Goal: Task Accomplishment & Management: Manage account settings

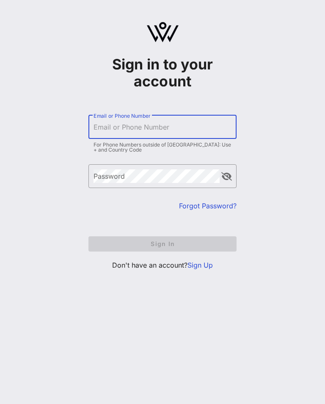
scroll to position [13, 0]
click at [210, 120] on input "Email or Phone Number" at bounding box center [162, 127] width 138 height 14
type input "[PERSON_NAME][EMAIL_ADDRESS][PERSON_NAME][DOMAIN_NAME]"
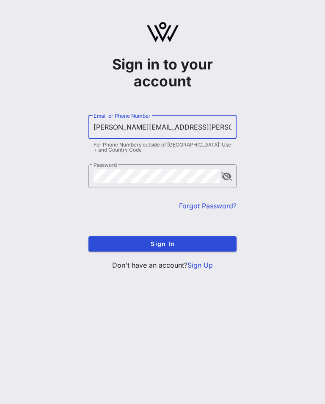
click at [162, 236] on button "Sign In" at bounding box center [162, 243] width 148 height 15
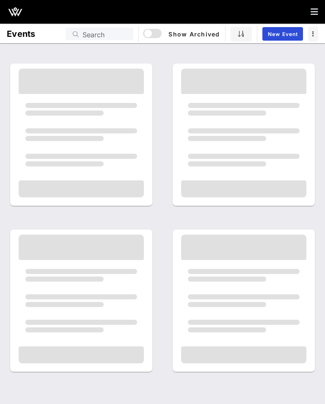
click at [205, 251] on div at bounding box center [243, 276] width 125 height 85
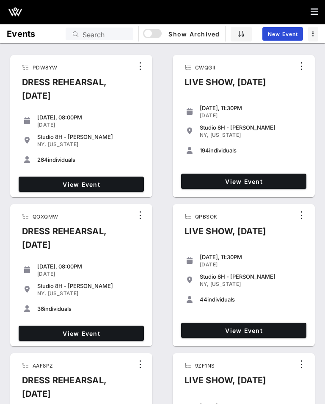
click at [120, 182] on span "View Event" at bounding box center [81, 184] width 118 height 7
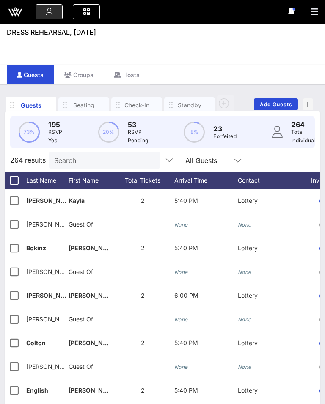
click at [136, 101] on div "Check-In" at bounding box center [136, 105] width 25 height 8
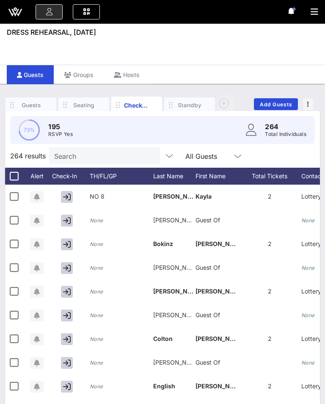
click at [234, 159] on icon at bounding box center [238, 156] width 8 height 10
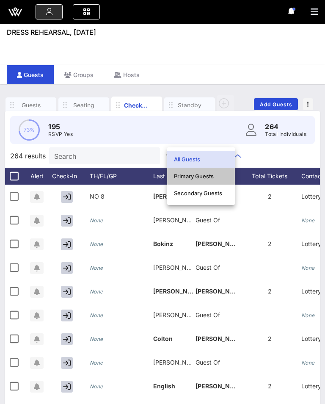
click at [213, 176] on div "Primary Guests" at bounding box center [201, 176] width 54 height 7
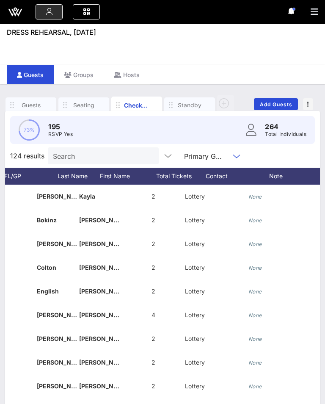
scroll to position [0, 159]
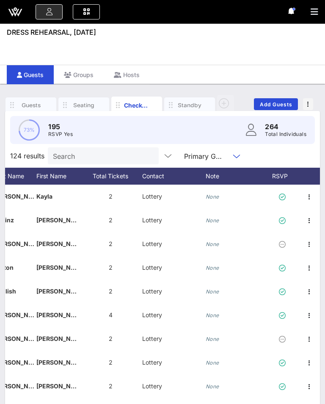
click at [288, 176] on div "RSVP" at bounding box center [284, 175] width 30 height 17
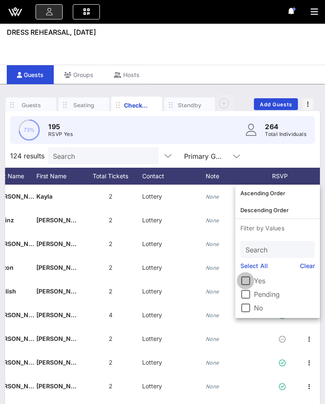
click at [242, 281] on div at bounding box center [245, 280] width 14 height 14
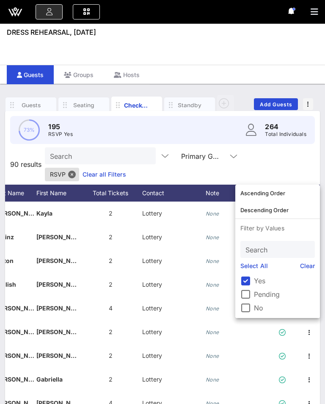
click at [299, 50] on div "Event Builder Guests Journeys Comms QR Scanner Team Settings DRESS REHEARSAL, […" at bounding box center [162, 232] width 325 height 464
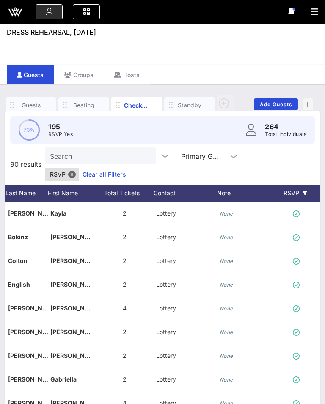
scroll to position [0, 0]
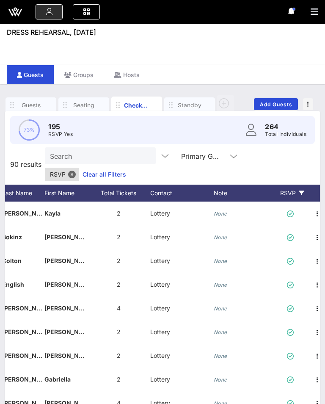
click at [162, 184] on div "Contact" at bounding box center [181, 192] width 63 height 17
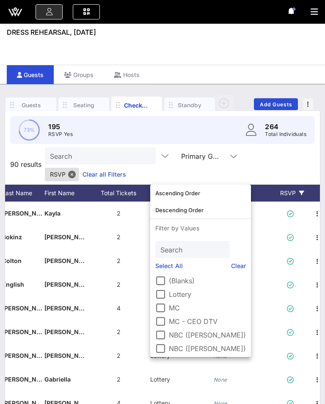
click at [174, 267] on link "Select All" at bounding box center [168, 265] width 27 height 9
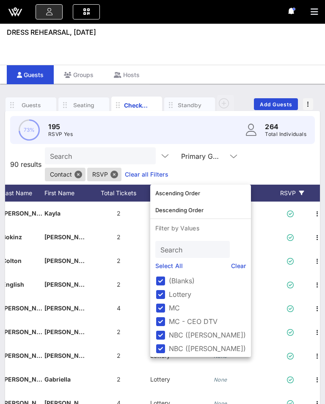
click at [278, 165] on div "Search Primary Guests Contact RSVP Clear all Filters" at bounding box center [181, 164] width 273 height 34
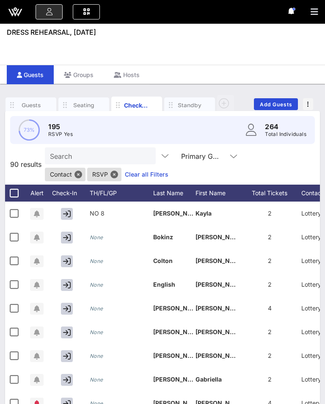
click at [171, 197] on div "Last Name" at bounding box center [174, 192] width 42 height 17
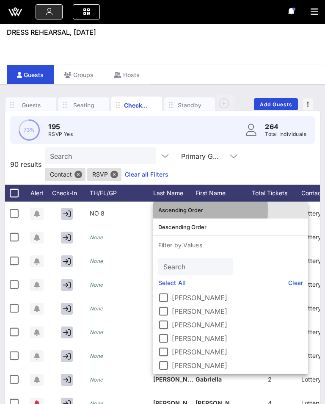
click at [193, 211] on div "Ascending Order" at bounding box center [230, 209] width 145 height 7
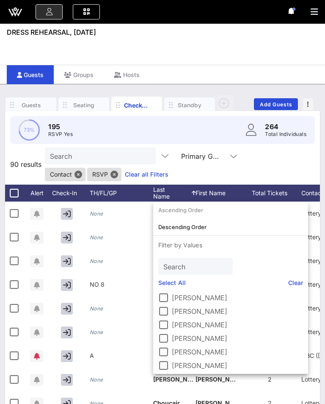
click at [304, 170] on div "Search Primary Guests Contact RSVP Clear all Filters" at bounding box center [181, 164] width 273 height 34
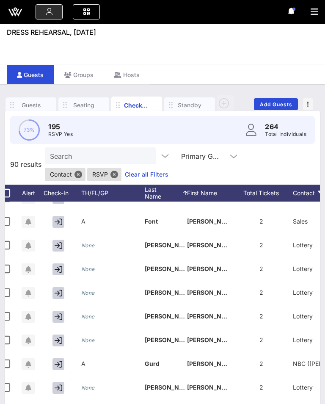
scroll to position [508, 8]
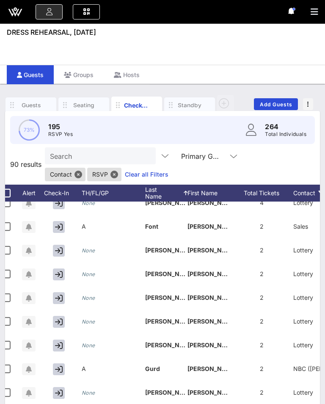
click at [55, 255] on button "button" at bounding box center [59, 250] width 12 height 12
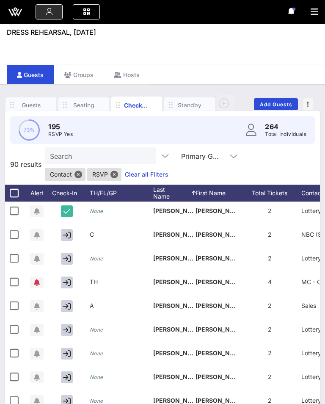
scroll to position [1731, 0]
click at [69, 332] on icon "button" at bounding box center [67, 330] width 8 height 8
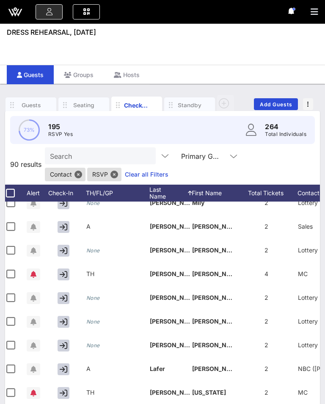
scroll to position [0, 3]
click at [63, 296] on icon "button" at bounding box center [64, 298] width 8 height 8
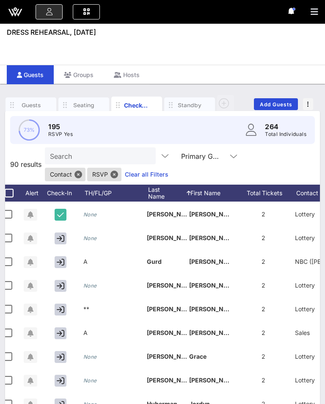
scroll to position [0, 6]
click at [59, 237] on icon "button" at bounding box center [61, 239] width 8 height 8
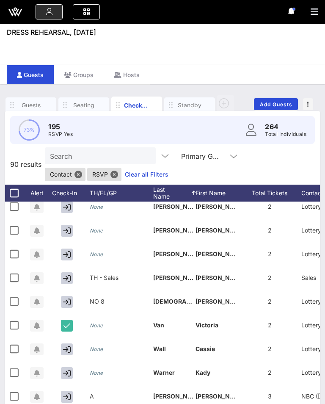
scroll to position [1878, 0]
click at [72, 375] on button "button" at bounding box center [67, 373] width 12 height 12
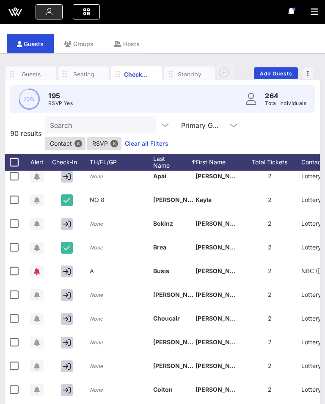
scroll to position [55, 0]
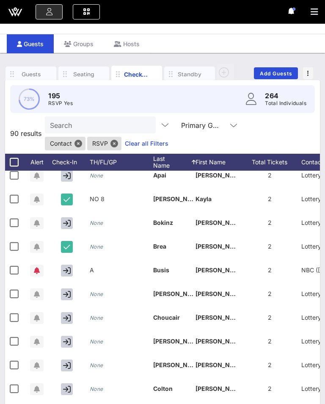
click at [70, 318] on icon "button" at bounding box center [67, 318] width 8 height 8
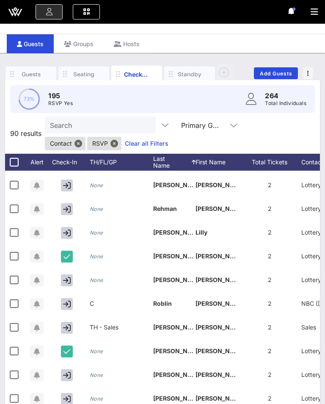
scroll to position [1490, 0]
click at [66, 211] on icon "button" at bounding box center [67, 209] width 8 height 8
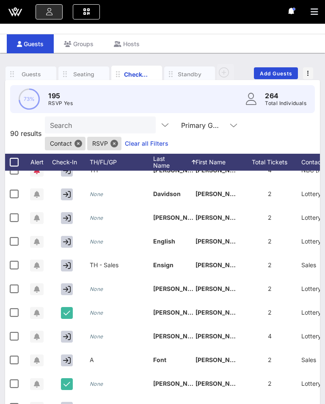
scroll to position [345, 0]
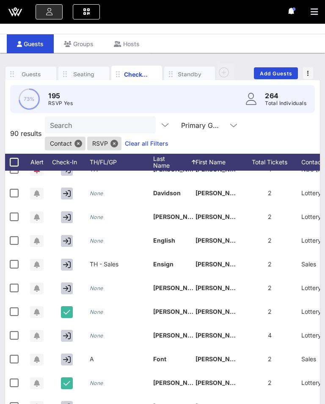
click at [66, 245] on button "button" at bounding box center [67, 241] width 12 height 12
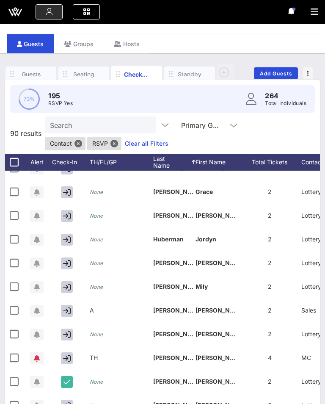
scroll to position [749, 0]
click at [69, 262] on icon "button" at bounding box center [67, 263] width 8 height 8
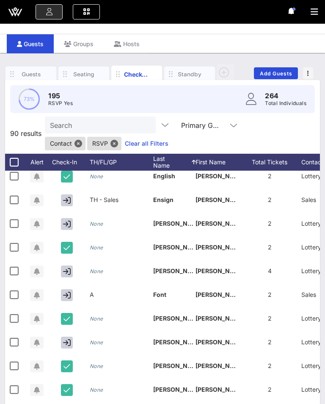
scroll to position [410, 0]
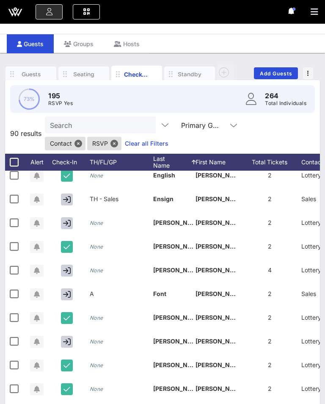
click at [69, 272] on icon "button" at bounding box center [67, 270] width 8 height 8
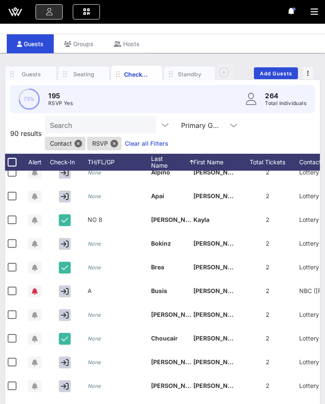
scroll to position [34, 2]
click at [65, 243] on icon "button" at bounding box center [65, 243] width 8 height 8
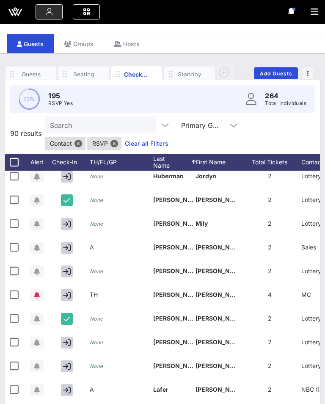
scroll to position [813, 0]
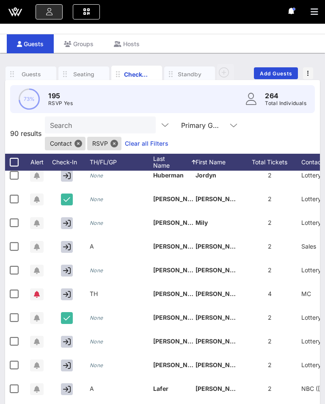
click at [67, 224] on icon "button" at bounding box center [67, 223] width 8 height 8
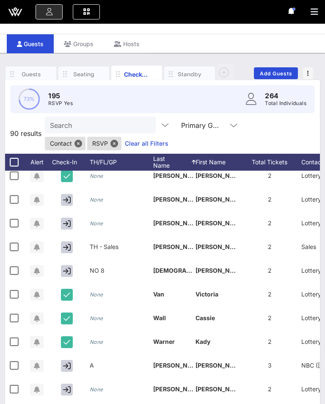
scroll to position [1878, 0]
click at [70, 392] on icon "button" at bounding box center [67, 389] width 8 height 8
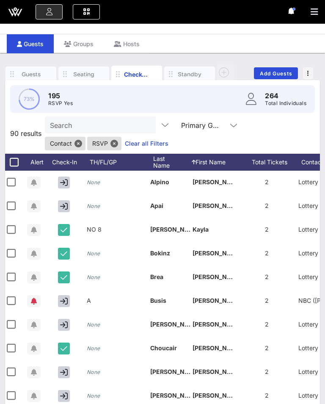
scroll to position [65, 0]
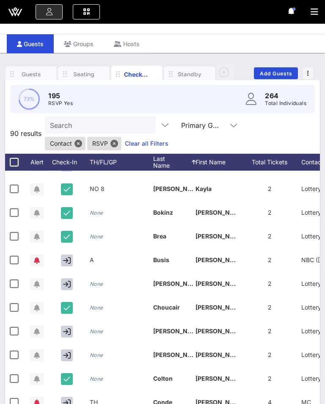
click at [68, 280] on icon "button" at bounding box center [67, 284] width 8 height 8
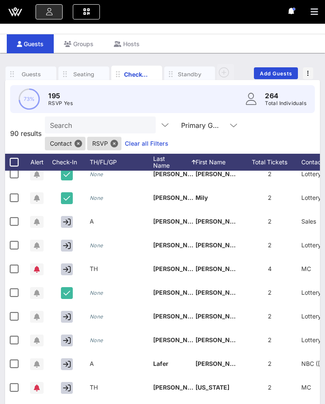
scroll to position [814, 0]
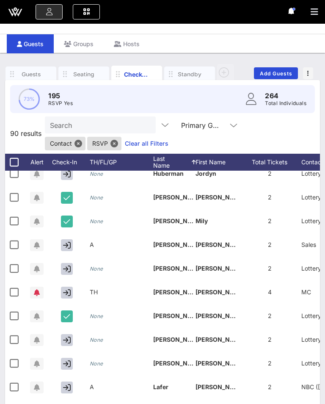
click at [64, 268] on icon "button" at bounding box center [67, 269] width 8 height 8
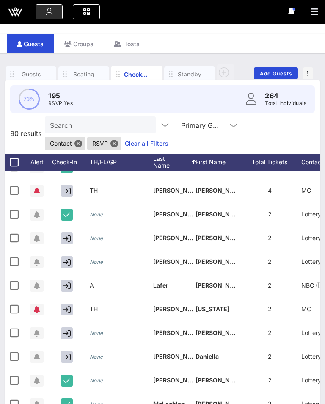
click at [68, 335] on icon "button" at bounding box center [67, 333] width 8 height 8
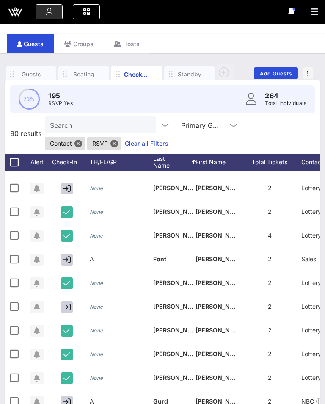
scroll to position [439, 0]
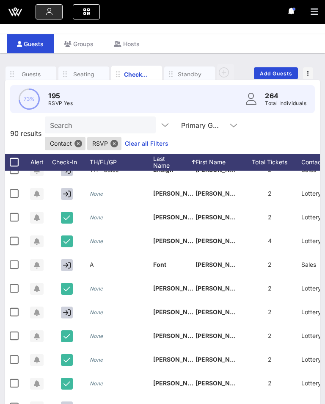
click at [68, 313] on icon "button" at bounding box center [67, 312] width 8 height 8
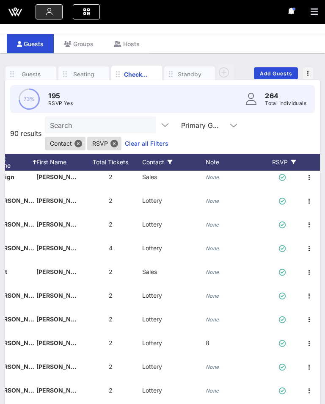
scroll to position [432, 159]
click at [212, 318] on icon "None" at bounding box center [213, 319] width 14 height 6
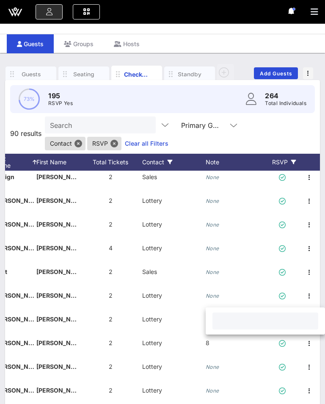
click at [232, 322] on input "text" at bounding box center [265, 320] width 96 height 11
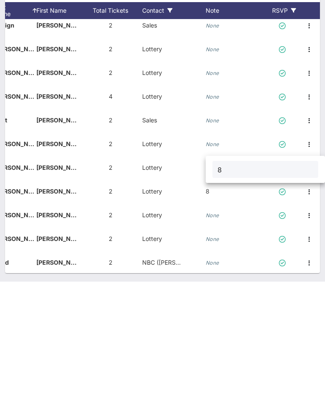
type input "8"
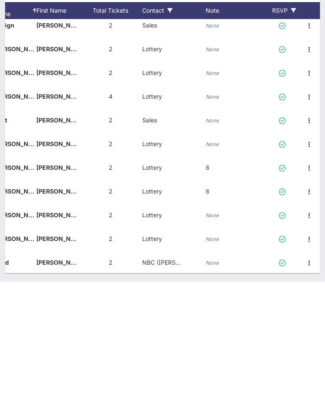
click at [250, 231] on div "None" at bounding box center [237, 247] width 63 height 33
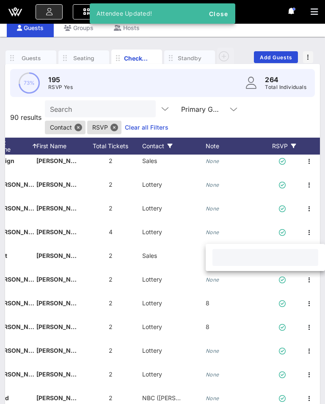
click at [281, 113] on div "Search Primary Guests Contact RSVP Clear all Filters" at bounding box center [181, 117] width 273 height 34
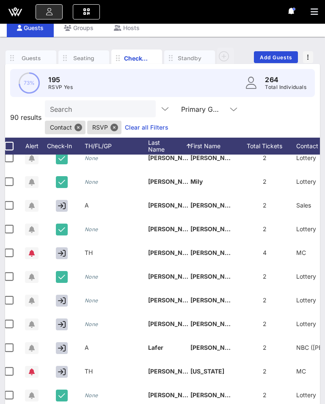
scroll to position [0, 5]
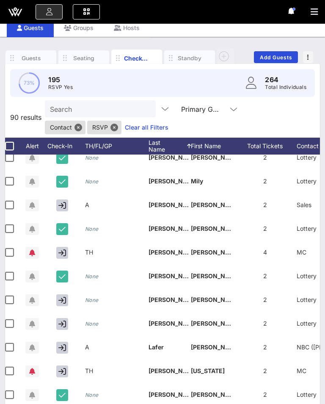
click at [62, 301] on icon "button" at bounding box center [62, 300] width 8 height 8
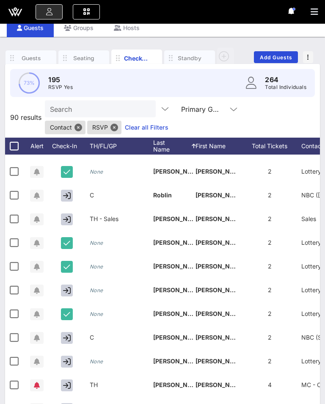
scroll to position [1582, 0]
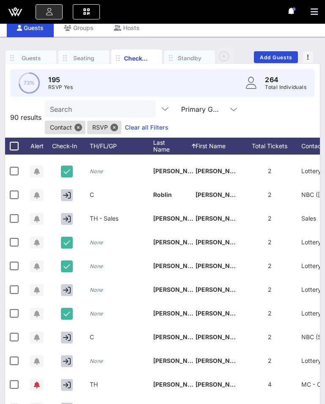
click at [72, 286] on button "button" at bounding box center [67, 290] width 12 height 12
click at [62, 218] on button "button" at bounding box center [67, 219] width 12 height 12
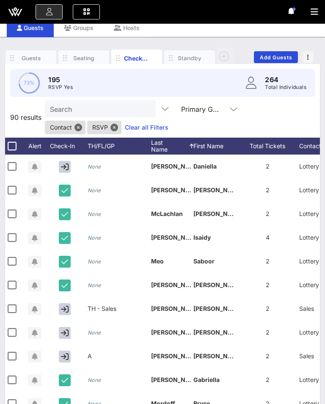
scroll to position [0, 0]
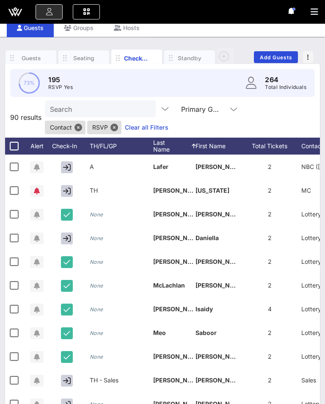
click at [70, 236] on icon "button" at bounding box center [67, 238] width 8 height 8
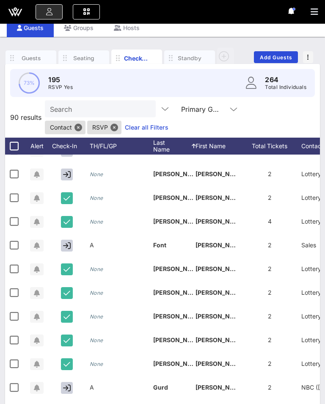
scroll to position [0, 15]
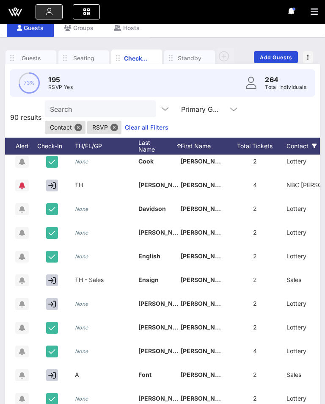
click at [54, 306] on icon "button" at bounding box center [52, 304] width 8 height 8
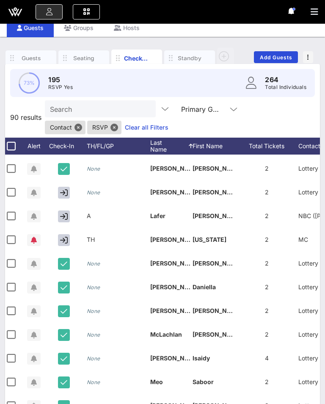
scroll to position [972, 3]
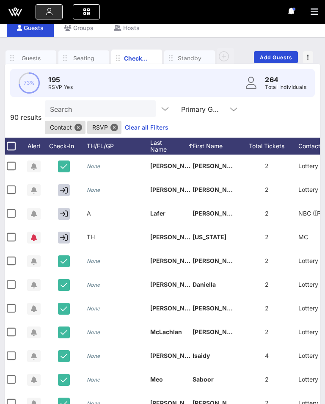
click at [62, 239] on icon "button" at bounding box center [64, 237] width 8 height 8
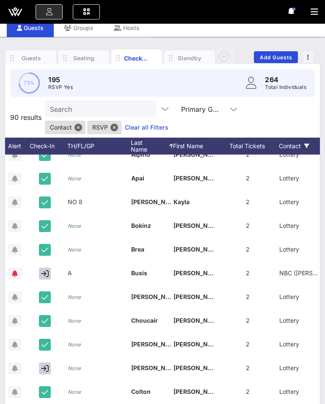
scroll to position [97, 16]
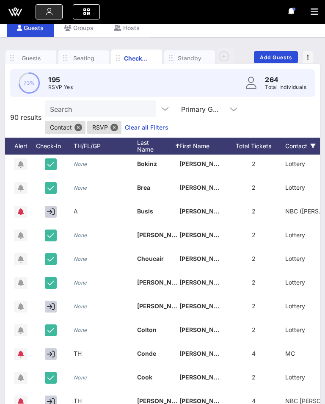
click at [52, 308] on icon "button" at bounding box center [51, 306] width 8 height 8
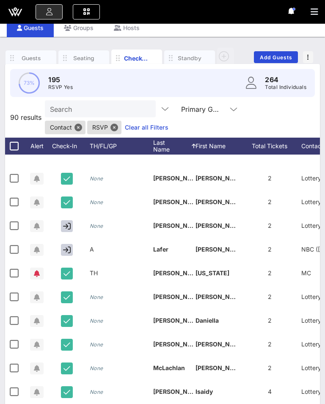
scroll to position [0, 0]
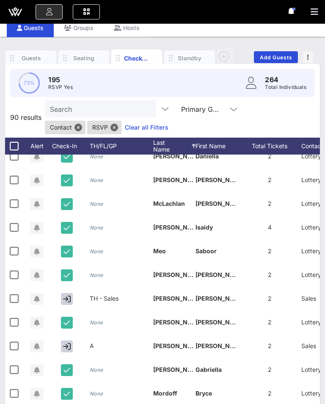
click at [64, 299] on button "button" at bounding box center [67, 299] width 12 height 12
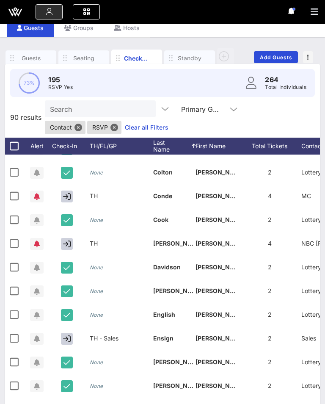
scroll to position [255, 0]
click at [69, 338] on icon "button" at bounding box center [67, 338] width 8 height 8
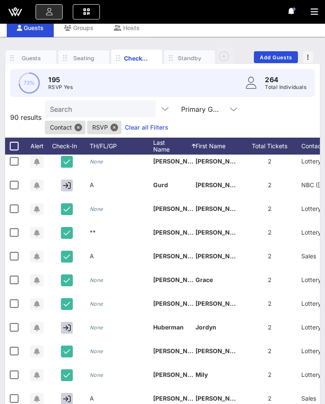
scroll to position [644, 0]
click at [65, 332] on button "button" at bounding box center [67, 328] width 12 height 12
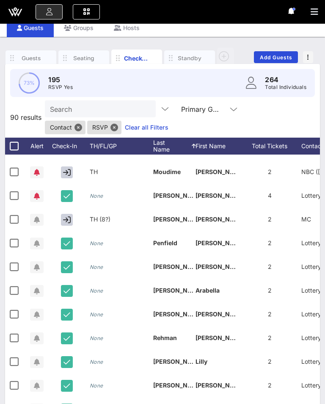
scroll to position [1344, 0]
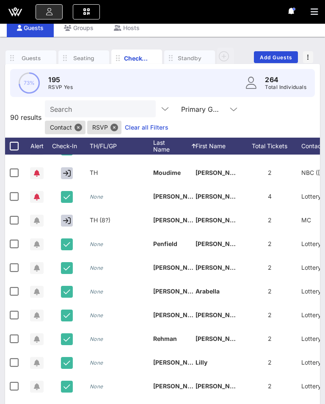
click at [66, 215] on button "button" at bounding box center [67, 220] width 12 height 12
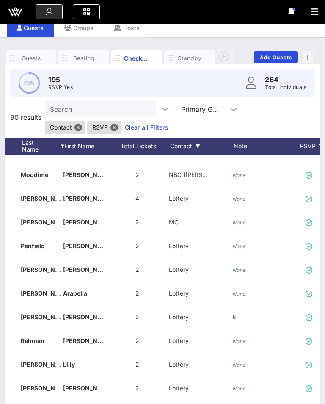
scroll to position [0, 133]
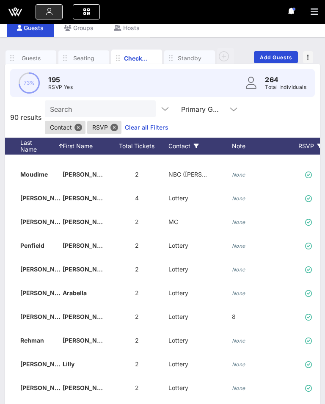
click at [237, 224] on icon "None" at bounding box center [239, 222] width 14 height 6
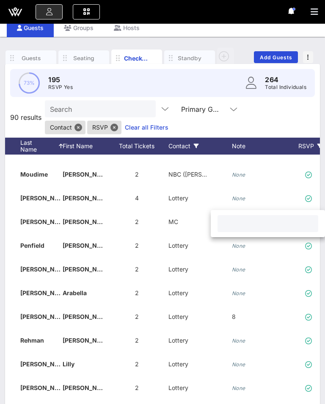
click at [248, 225] on input "text" at bounding box center [267, 223] width 91 height 11
type input "8"
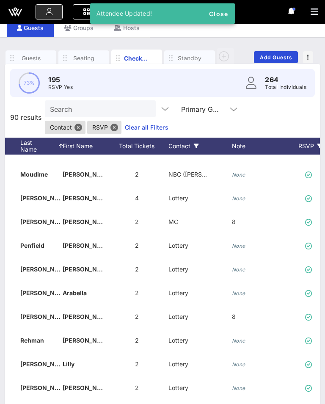
click at [286, 122] on div "Search Primary Guests Contact RSVP Clear all Filters" at bounding box center [181, 117] width 273 height 34
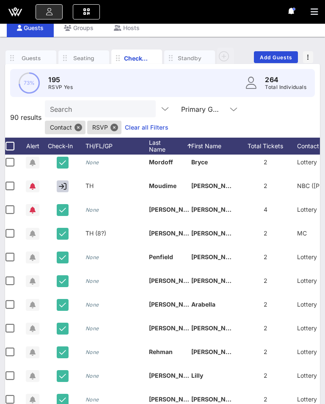
scroll to position [0, 2]
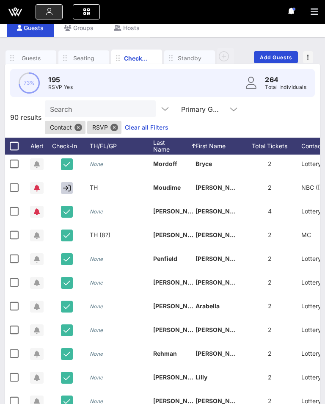
click at [70, 188] on icon "button" at bounding box center [67, 188] width 8 height 8
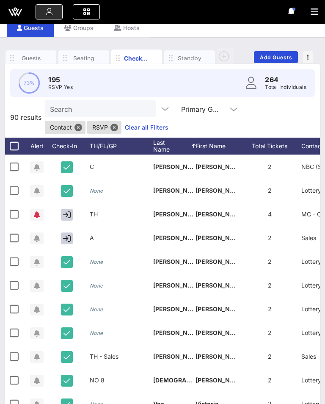
scroll to position [1754, 0]
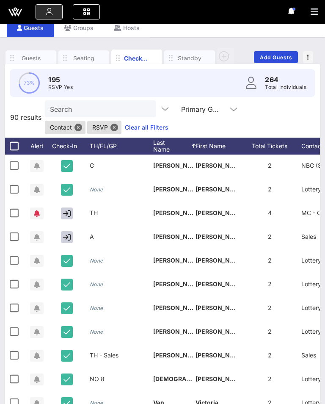
click at [68, 239] on icon "button" at bounding box center [67, 237] width 8 height 8
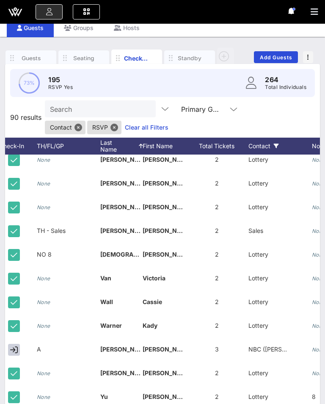
scroll to position [0, 53]
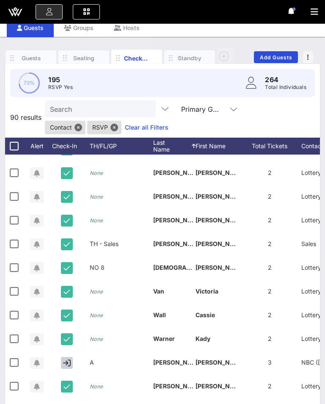
click at [64, 363] on icon "button" at bounding box center [67, 363] width 8 height 8
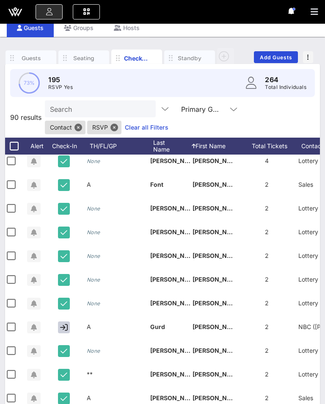
scroll to position [515, 3]
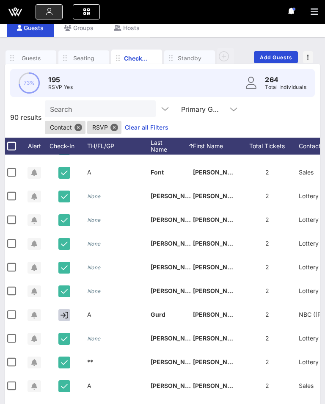
click at [69, 315] on button "button" at bounding box center [64, 315] width 12 height 12
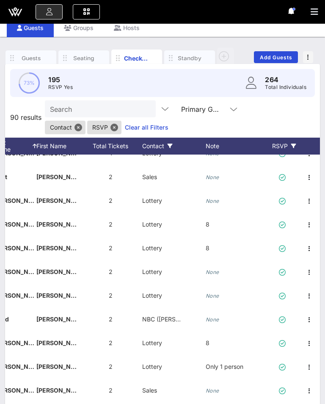
scroll to position [510, 159]
click at [215, 323] on div "None" at bounding box center [213, 319] width 14 height 24
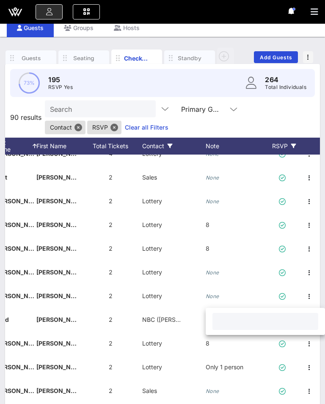
click at [225, 320] on input "text" at bounding box center [265, 321] width 96 height 11
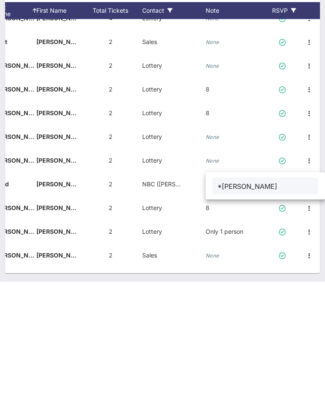
type input "*[PERSON_NAME]"
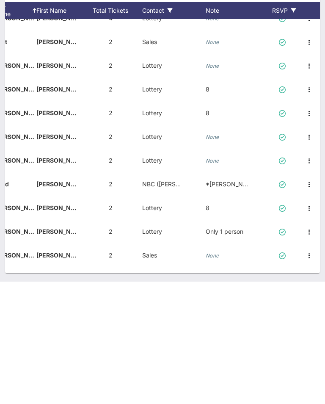
click at [253, 176] on div "None" at bounding box center [237, 192] width 63 height 33
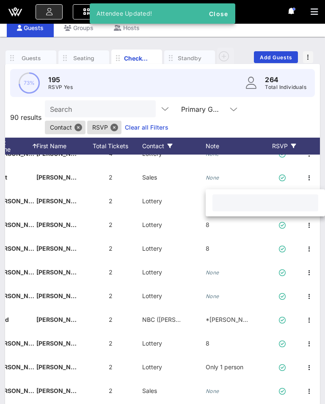
click at [270, 117] on div "Search Primary Guests Contact RSVP Clear all Filters" at bounding box center [181, 117] width 273 height 34
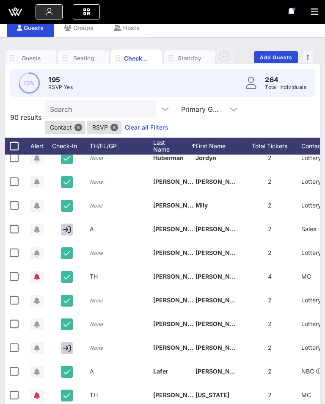
scroll to position [813, 0]
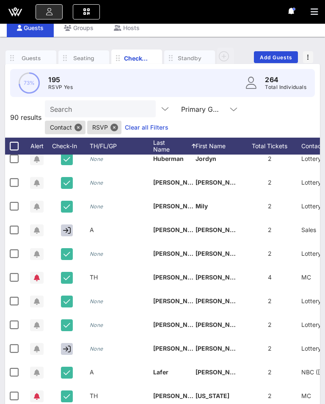
click at [63, 233] on button "button" at bounding box center [67, 230] width 12 height 12
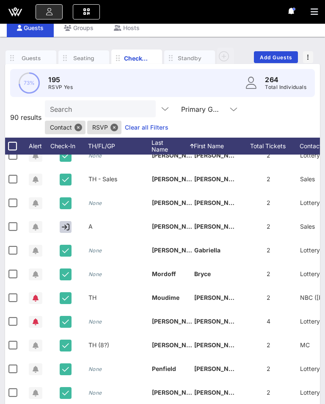
scroll to position [0, 1]
click at [69, 228] on icon "button" at bounding box center [66, 227] width 8 height 8
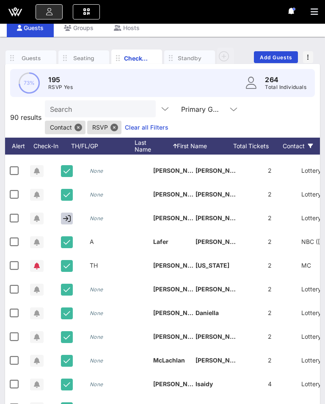
scroll to position [0, 0]
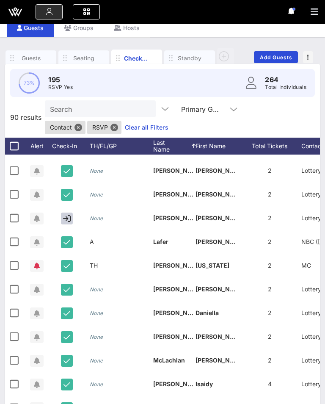
click at [65, 143] on div "Check-In" at bounding box center [68, 145] width 42 height 17
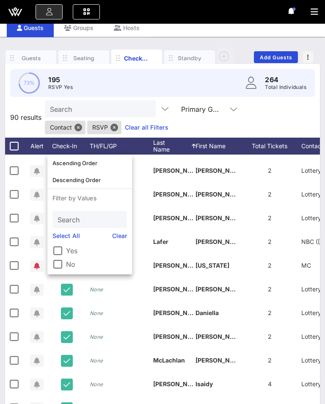
click at [61, 264] on div at bounding box center [57, 264] width 14 height 14
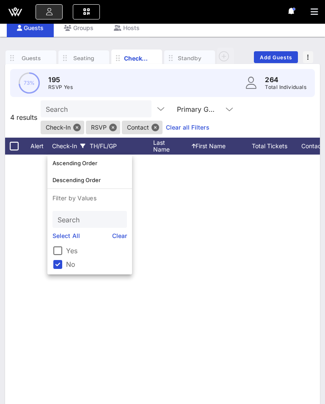
click at [281, 242] on div at bounding box center [162, 281] width 315 height 254
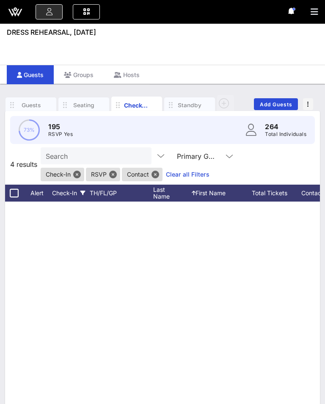
click at [76, 194] on div "Check-In" at bounding box center [68, 192] width 42 height 17
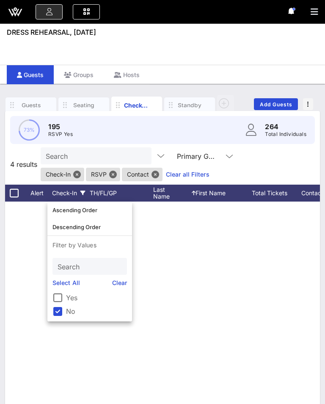
click at [118, 286] on link "Clear" at bounding box center [119, 282] width 15 height 9
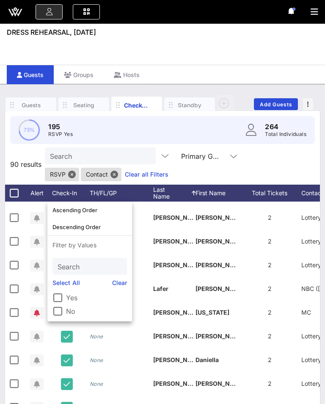
click at [64, 311] on div at bounding box center [57, 311] width 14 height 14
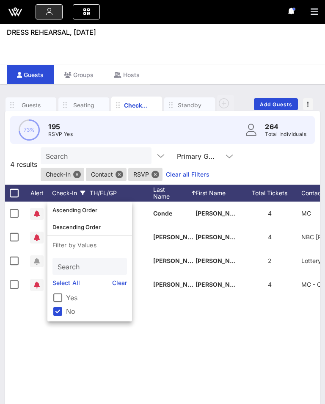
click at [202, 339] on div "TH [PERSON_NAME] 4 MC None TH [PERSON_NAME] 4 NBC [PERSON_NAME] None None [PERS…" at bounding box center [162, 328] width 315 height 254
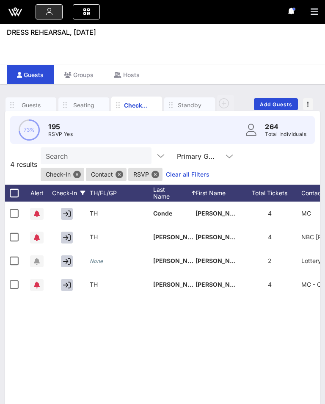
click at [64, 243] on button "button" at bounding box center [67, 237] width 12 height 12
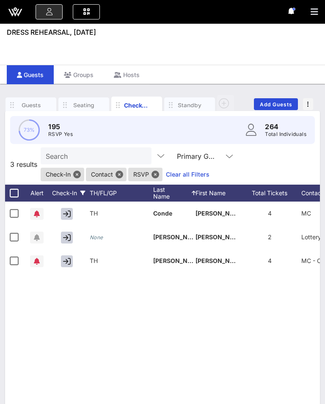
click at [63, 266] on button "button" at bounding box center [67, 261] width 12 height 12
click at [71, 195] on div "Check-In" at bounding box center [68, 192] width 42 height 17
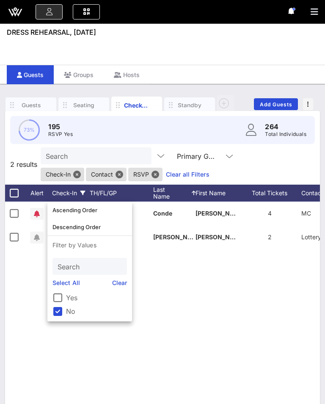
click at [118, 283] on link "Clear" at bounding box center [119, 282] width 15 height 9
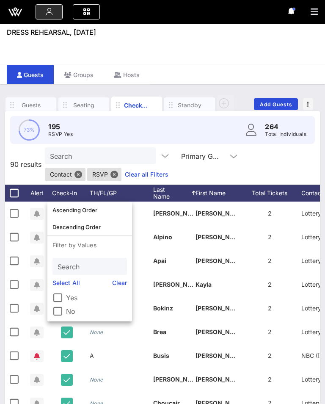
click at [143, 347] on div "A" at bounding box center [121, 359] width 63 height 33
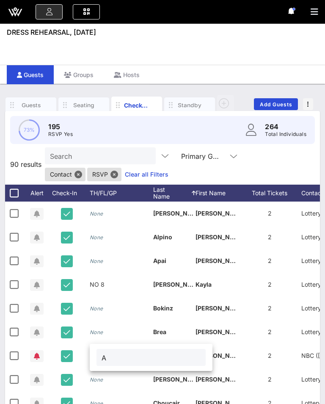
click at [274, 167] on div "Search Primary Guests Contact RSVP Clear all Filters" at bounding box center [181, 164] width 273 height 34
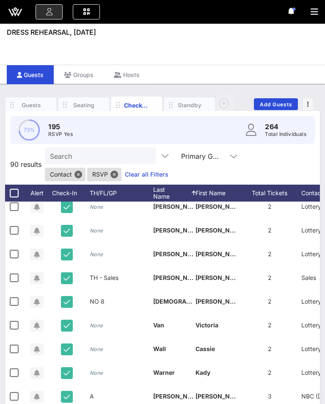
scroll to position [1878, 0]
click at [71, 192] on div "Check-In" at bounding box center [68, 192] width 42 height 17
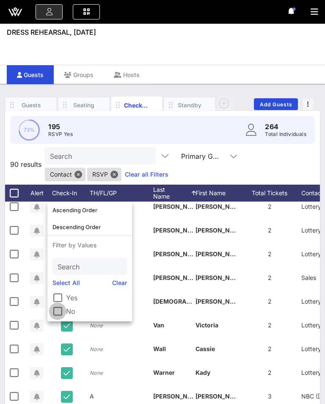
click at [62, 313] on div at bounding box center [57, 311] width 14 height 14
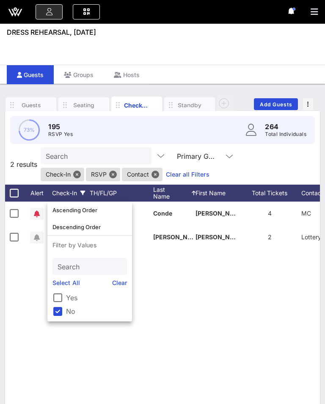
scroll to position [0, 0]
click at [242, 346] on div "TH [PERSON_NAME] 4 MC None None [PERSON_NAME] [PERSON_NAME] 2 Lottery None" at bounding box center [162, 328] width 315 height 254
